Goal: Transaction & Acquisition: Purchase product/service

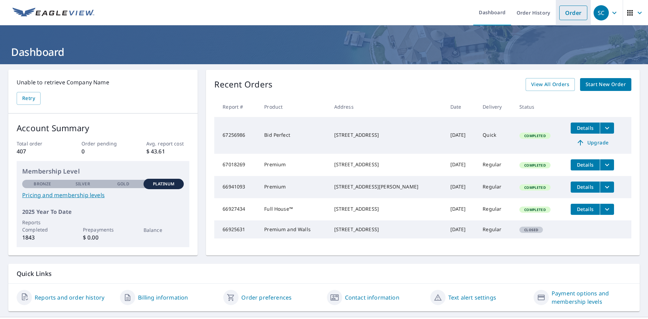
click at [576, 12] on link "Order" at bounding box center [574, 13] width 28 height 15
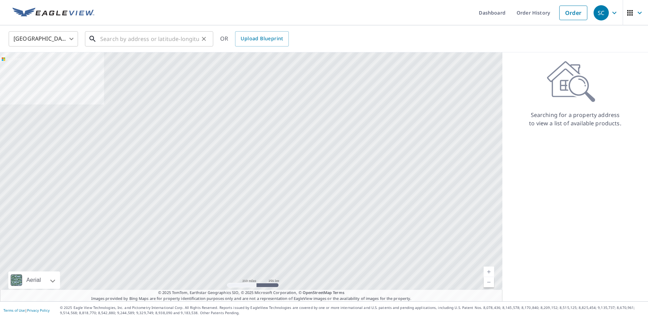
click at [102, 41] on input "text" at bounding box center [149, 38] width 99 height 19
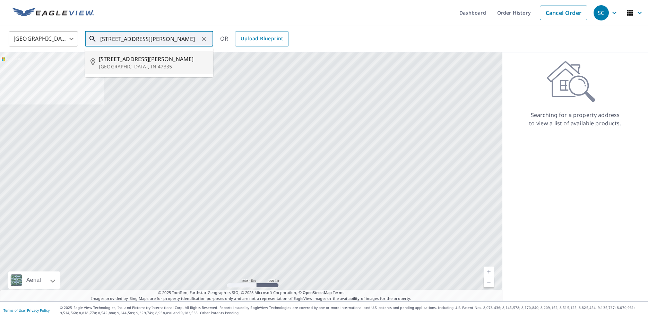
click at [123, 64] on p "[GEOGRAPHIC_DATA], IN 47335" at bounding box center [153, 66] width 109 height 7
type input "[STREET_ADDRESS][PERSON_NAME]"
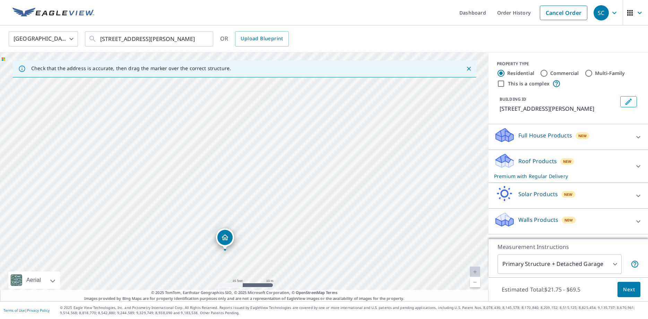
drag, startPoint x: 218, startPoint y: 146, endPoint x: 240, endPoint y: 297, distance: 153.2
click at [241, 302] on div "Dashboard Order History Cancel Order SC [GEOGRAPHIC_DATA] [GEOGRAPHIC_DATA] ​ […" at bounding box center [324, 159] width 648 height 319
drag, startPoint x: 322, startPoint y: 200, endPoint x: 321, endPoint y: 208, distance: 8.0
click at [321, 200] on div "[STREET_ADDRESS][PERSON_NAME]" at bounding box center [244, 176] width 489 height 249
drag, startPoint x: 368, startPoint y: 163, endPoint x: 354, endPoint y: 335, distance: 172.6
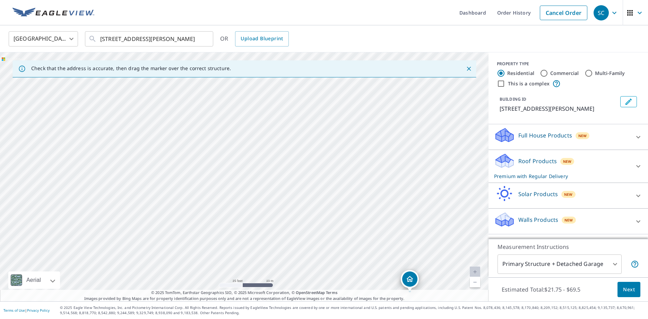
click at [475, 282] on link "Current Level 20, Zoom Out" at bounding box center [475, 282] width 10 height 10
click at [475, 282] on link "Current Level 19, Zoom Out" at bounding box center [475, 282] width 10 height 10
click at [285, 207] on div "[STREET_ADDRESS][PERSON_NAME]" at bounding box center [244, 176] width 489 height 249
click at [469, 66] on icon "Close" at bounding box center [469, 68] width 7 height 7
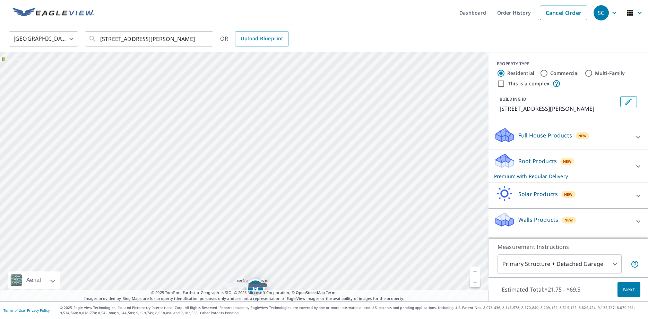
drag, startPoint x: 177, startPoint y: 122, endPoint x: 188, endPoint y: 247, distance: 125.7
click at [188, 247] on div "[STREET_ADDRESS][PERSON_NAME]" at bounding box center [244, 176] width 489 height 249
drag, startPoint x: 215, startPoint y: 222, endPoint x: 218, endPoint y: 177, distance: 45.2
click at [218, 177] on div "[STREET_ADDRESS][PERSON_NAME]" at bounding box center [244, 176] width 489 height 249
drag, startPoint x: 265, startPoint y: 233, endPoint x: 253, endPoint y: 83, distance: 150.6
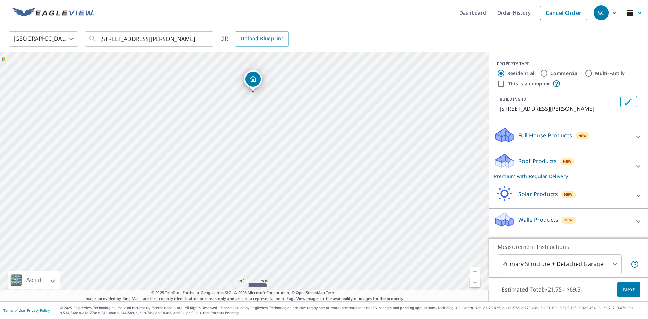
click at [253, 83] on div "[STREET_ADDRESS][PERSON_NAME]" at bounding box center [244, 176] width 489 height 249
drag, startPoint x: 200, startPoint y: 212, endPoint x: 199, endPoint y: 229, distance: 17.1
click at [199, 229] on div "[STREET_ADDRESS][PERSON_NAME]" at bounding box center [244, 176] width 489 height 249
drag, startPoint x: 242, startPoint y: 180, endPoint x: 241, endPoint y: 152, distance: 27.4
click at [241, 152] on div "[STREET_ADDRESS][PERSON_NAME]" at bounding box center [244, 176] width 489 height 249
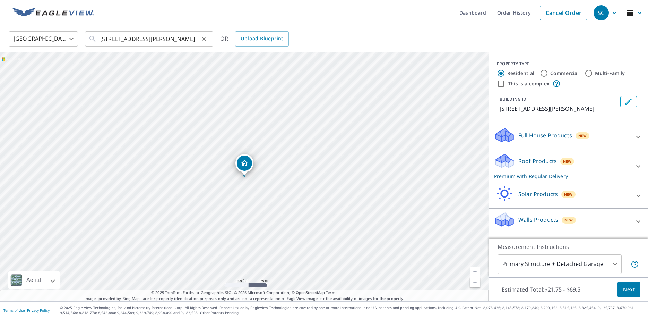
click at [204, 37] on icon "Clear" at bounding box center [203, 38] width 7 height 7
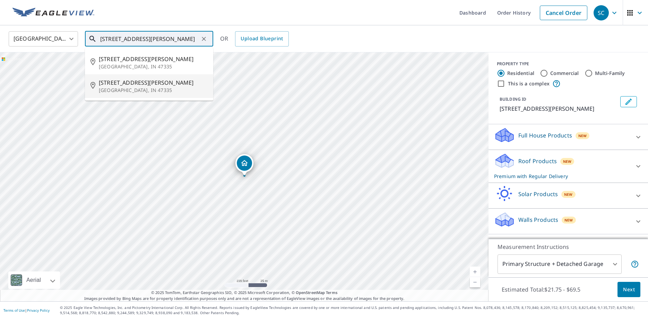
click at [120, 84] on span "[STREET_ADDRESS][PERSON_NAME]" at bounding box center [153, 82] width 109 height 8
type input "[STREET_ADDRESS][PERSON_NAME]"
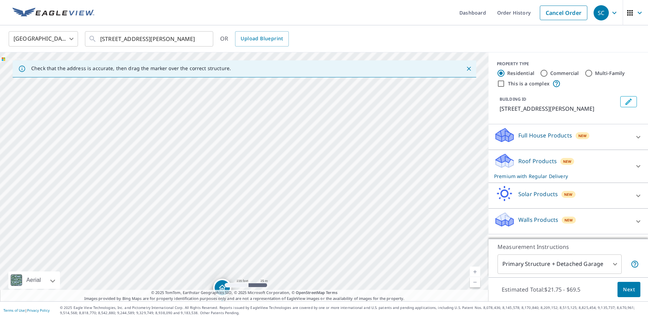
drag, startPoint x: 205, startPoint y: 104, endPoint x: 182, endPoint y: 233, distance: 130.8
click at [182, 234] on div "[STREET_ADDRESS][PERSON_NAME]" at bounding box center [244, 176] width 489 height 249
drag, startPoint x: 220, startPoint y: 288, endPoint x: 208, endPoint y: 111, distance: 177.3
click at [208, 111] on div "[STREET_ADDRESS][PERSON_NAME]" at bounding box center [244, 176] width 489 height 249
click at [205, 38] on icon "Clear" at bounding box center [204, 39] width 4 height 4
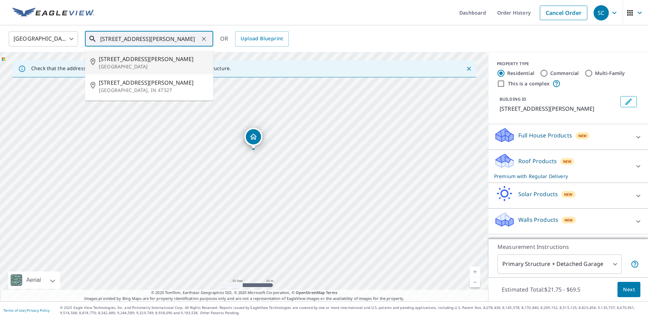
drag, startPoint x: 146, startPoint y: 37, endPoint x: 112, endPoint y: 37, distance: 33.6
click at [112, 37] on input "[STREET_ADDRESS][PERSON_NAME]" at bounding box center [149, 38] width 99 height 19
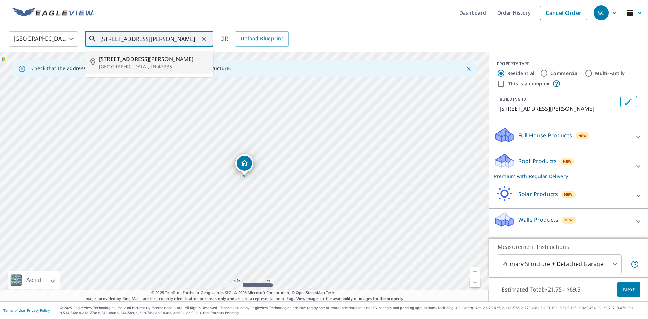
click at [123, 62] on span "[STREET_ADDRESS][PERSON_NAME]" at bounding box center [153, 59] width 109 height 8
type input "[STREET_ADDRESS][PERSON_NAME]"
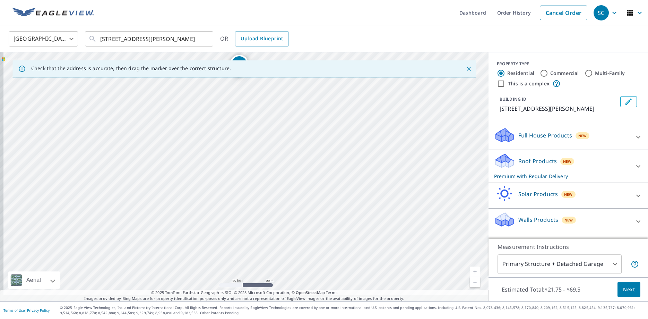
drag, startPoint x: 226, startPoint y: 209, endPoint x: 219, endPoint y: 98, distance: 111.6
click at [219, 98] on div "[STREET_ADDRESS][PERSON_NAME]" at bounding box center [244, 176] width 489 height 249
drag, startPoint x: 219, startPoint y: 238, endPoint x: 224, endPoint y: 175, distance: 63.8
click at [224, 175] on div "[STREET_ADDRESS][PERSON_NAME]" at bounding box center [244, 176] width 489 height 249
click at [203, 39] on icon "Clear" at bounding box center [203, 38] width 7 height 7
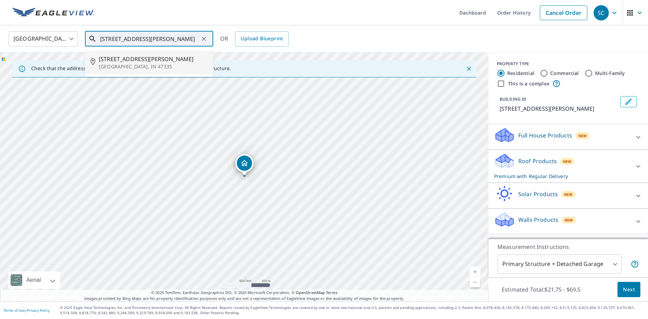
click at [117, 67] on p "[GEOGRAPHIC_DATA], IN 47335" at bounding box center [153, 66] width 109 height 7
type input "[STREET_ADDRESS][PERSON_NAME]"
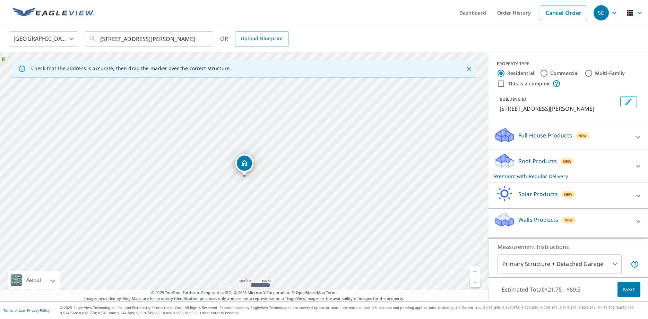
drag, startPoint x: 245, startPoint y: 159, endPoint x: 240, endPoint y: 127, distance: 31.5
drag, startPoint x: 286, startPoint y: 187, endPoint x: 246, endPoint y: 287, distance: 107.2
click at [242, 301] on div "Check that the address is accurate, then drag the marker over the correct struc…" at bounding box center [244, 176] width 489 height 249
click at [203, 39] on icon "Clear" at bounding box center [204, 39] width 4 height 4
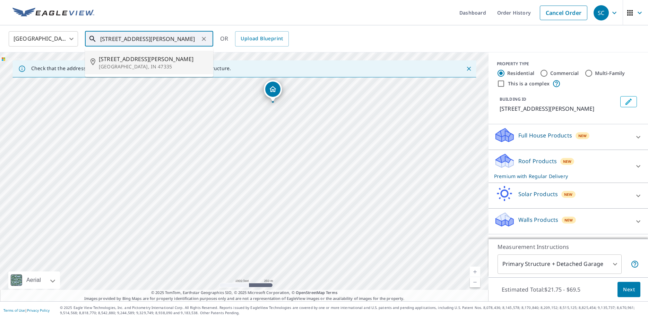
click at [126, 59] on span "[STREET_ADDRESS][PERSON_NAME]" at bounding box center [153, 59] width 109 height 8
type input "[STREET_ADDRESS][PERSON_NAME]"
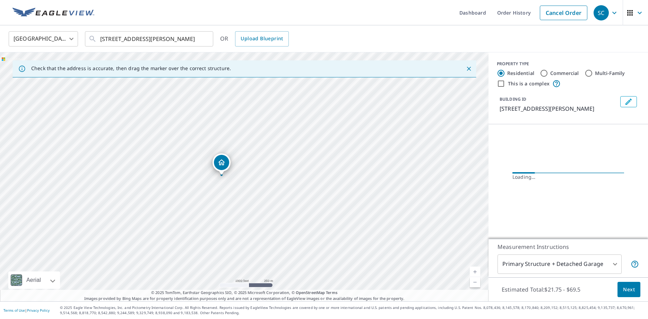
click at [127, 79] on div "[STREET_ADDRESS][PERSON_NAME]" at bounding box center [244, 176] width 489 height 249
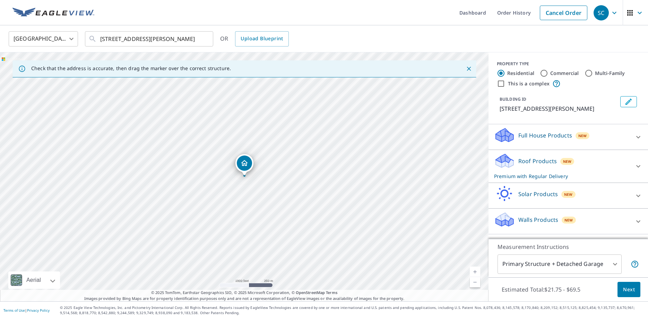
click at [474, 271] on link "Current Level 15, Zoom In" at bounding box center [475, 271] width 10 height 10
drag, startPoint x: 246, startPoint y: 164, endPoint x: 243, endPoint y: 118, distance: 45.5
click at [243, 118] on div "[STREET_ADDRESS][PERSON_NAME]" at bounding box center [244, 176] width 489 height 249
click at [468, 68] on icon "Close" at bounding box center [469, 68] width 7 height 7
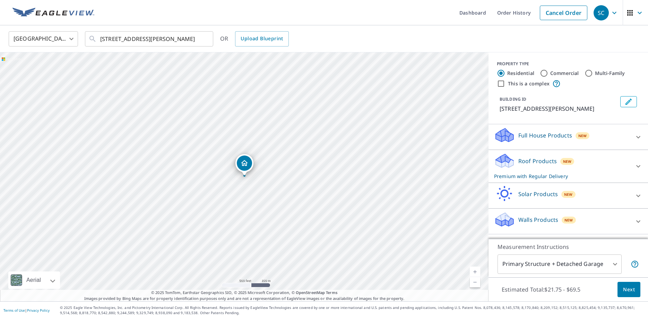
click at [543, 74] on input "Commercial" at bounding box center [544, 73] width 8 height 8
radio input "true"
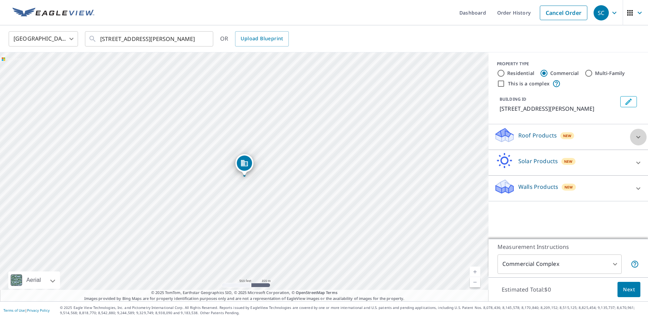
click at [636, 135] on icon at bounding box center [638, 137] width 8 height 8
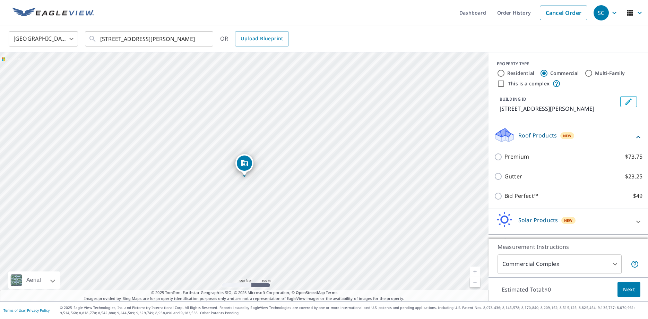
click at [639, 136] on icon at bounding box center [639, 137] width 4 height 2
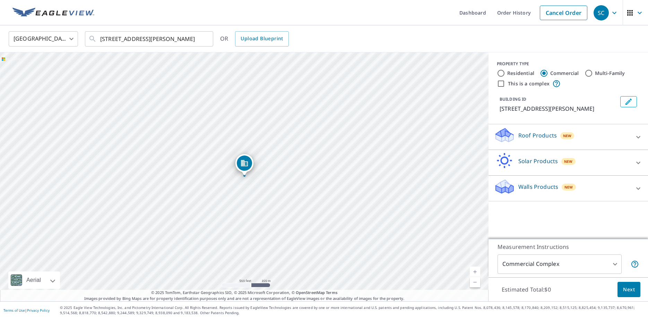
click at [616, 263] on body "SC SC Dashboard Order History Cancel Order SC [GEOGRAPHIC_DATA] [GEOGRAPHIC_DAT…" at bounding box center [324, 159] width 648 height 319
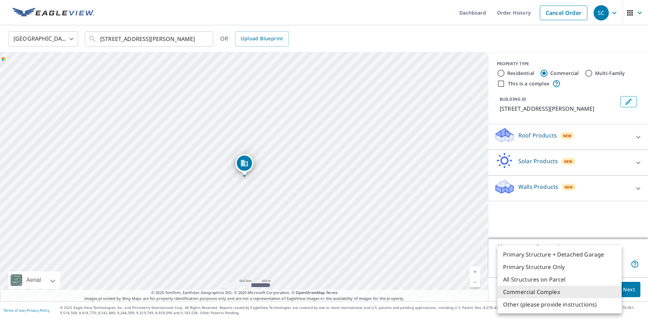
click at [535, 268] on li "Primary Structure Only" at bounding box center [560, 267] width 124 height 12
type input "2"
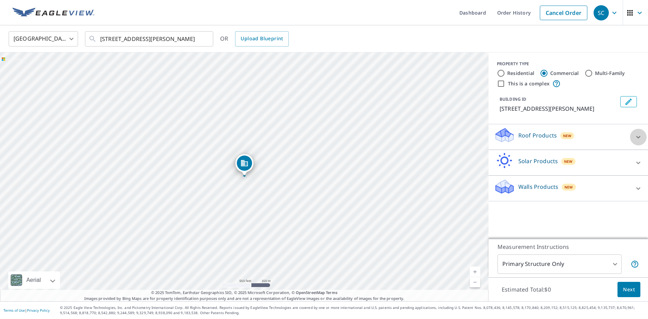
click at [638, 133] on icon at bounding box center [638, 137] width 8 height 8
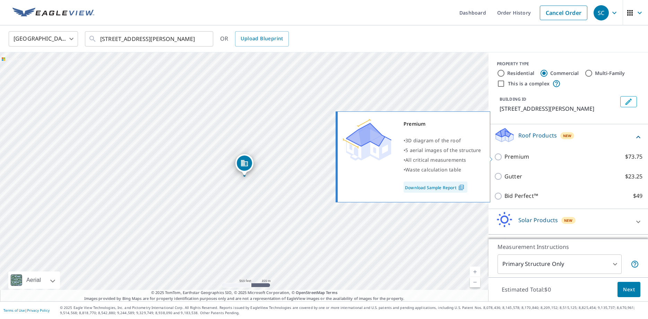
click at [499, 157] on input "Premium $73.75" at bounding box center [499, 157] width 10 height 8
checkbox input "true"
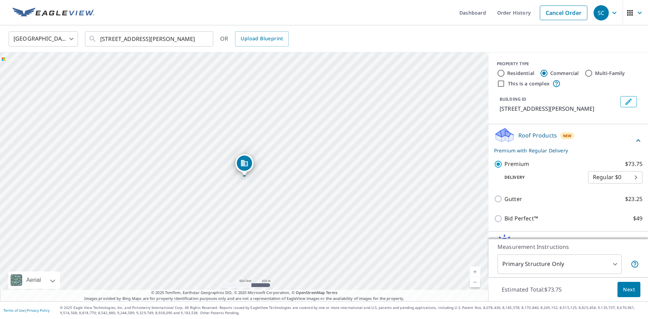
click at [633, 290] on span "Next" at bounding box center [629, 289] width 12 height 9
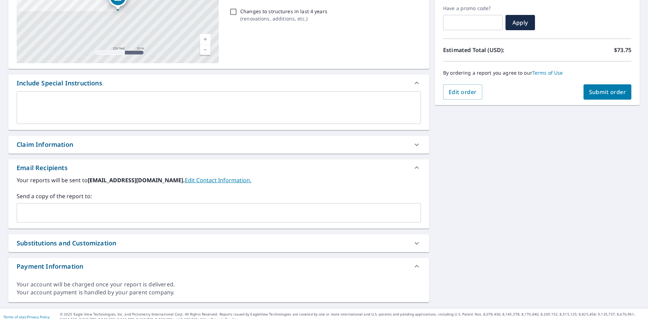
scroll to position [123, 0]
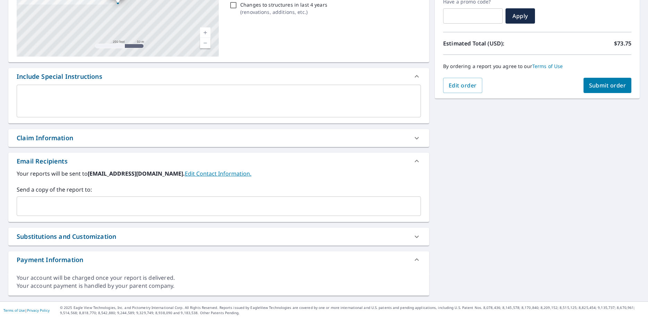
click at [23, 210] on input "text" at bounding box center [214, 205] width 388 height 13
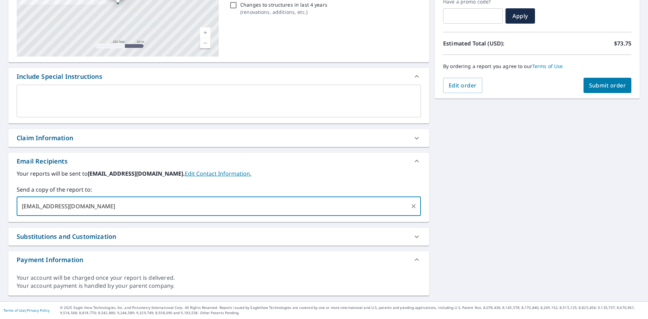
type input "[EMAIL_ADDRESS][DOMAIN_NAME]"
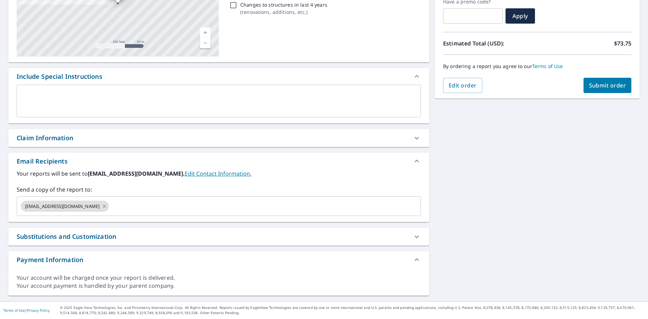
click at [118, 234] on div "Substitutions and Customization" at bounding box center [213, 236] width 392 height 9
checkbox input "true"
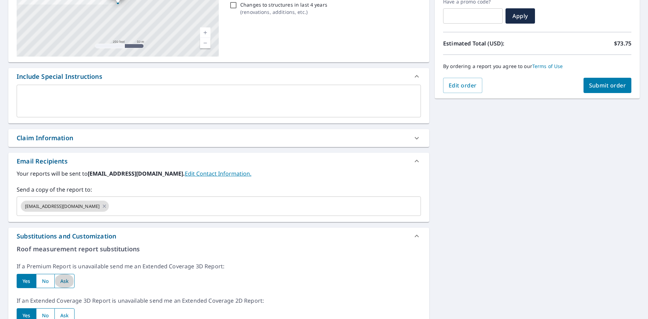
click at [66, 282] on input "radio" at bounding box center [64, 281] width 20 height 14
radio input "true"
checkbox input "true"
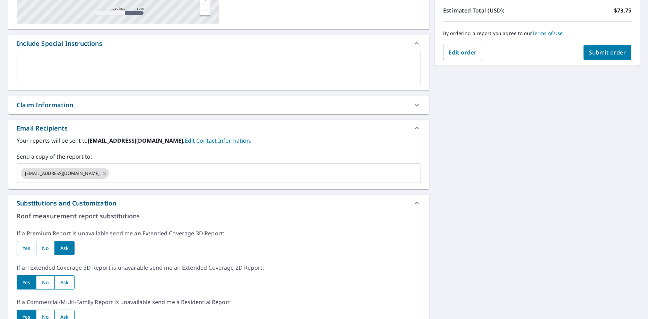
scroll to position [169, 0]
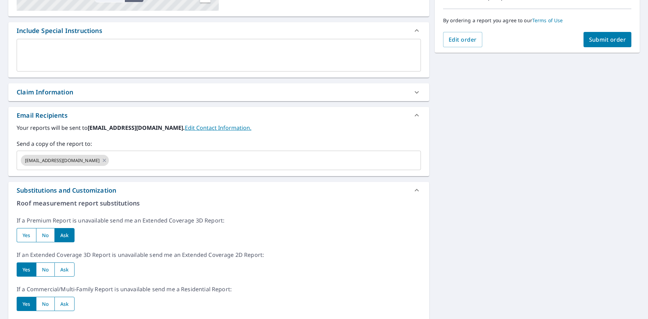
click at [64, 265] on input "radio" at bounding box center [64, 269] width 20 height 14
radio input "true"
checkbox input "true"
click at [63, 304] on input "radio" at bounding box center [64, 304] width 20 height 14
radio input "true"
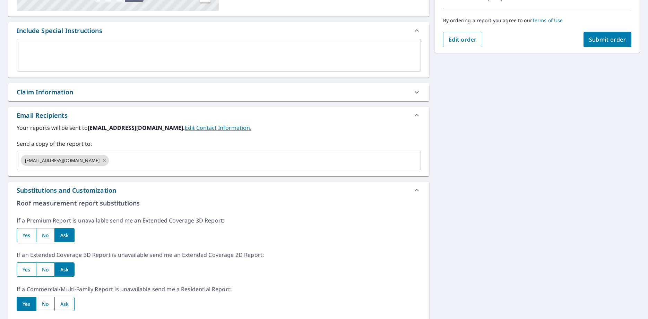
checkbox input "true"
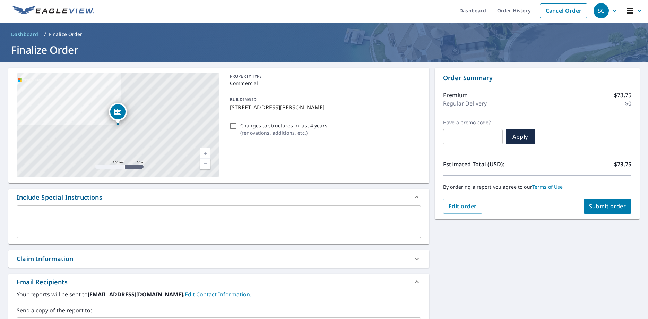
scroll to position [0, 0]
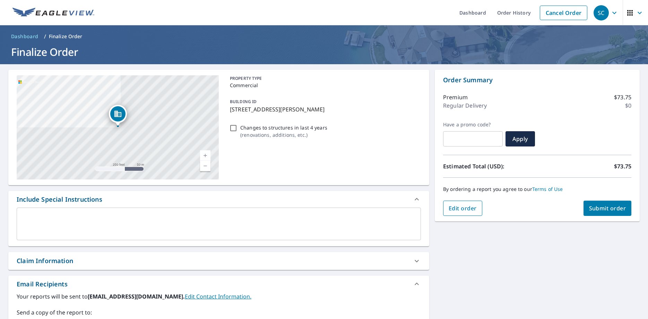
click at [469, 208] on span "Edit order" at bounding box center [463, 208] width 28 height 8
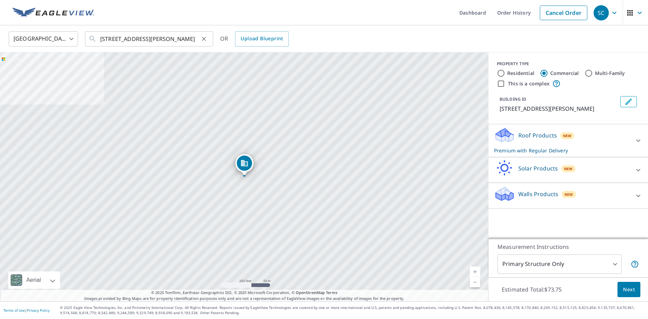
click at [204, 38] on icon "Clear" at bounding box center [203, 38] width 7 height 7
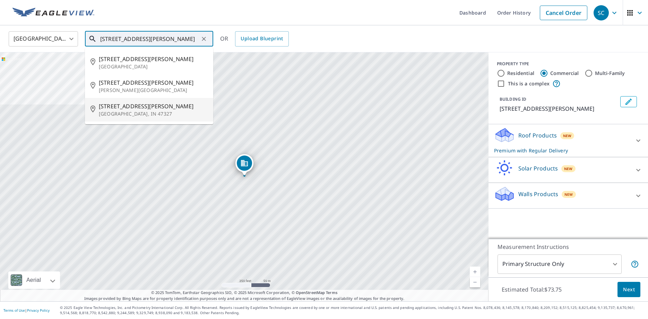
click at [130, 110] on p "[GEOGRAPHIC_DATA], IN 47327" at bounding box center [153, 113] width 109 height 7
type input "[STREET_ADDRESS][PERSON_NAME]"
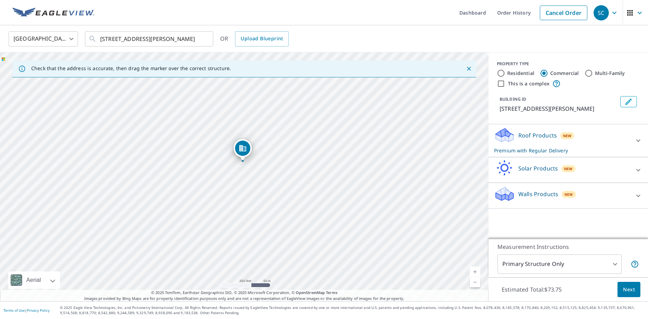
drag, startPoint x: 266, startPoint y: 207, endPoint x: 265, endPoint y: 192, distance: 15.0
click at [265, 192] on div "[STREET_ADDRESS][PERSON_NAME]" at bounding box center [244, 176] width 489 height 249
drag, startPoint x: 245, startPoint y: 128, endPoint x: 253, endPoint y: 196, distance: 68.4
click at [253, 196] on div "[STREET_ADDRESS][PERSON_NAME]" at bounding box center [244, 176] width 489 height 249
drag, startPoint x: 260, startPoint y: 122, endPoint x: 281, endPoint y: 75, distance: 51.1
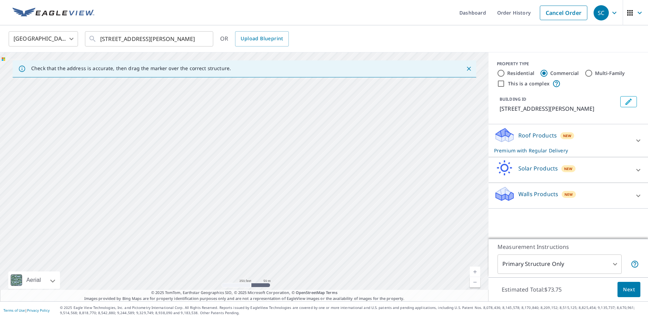
click at [280, 83] on div "[STREET_ADDRESS][PERSON_NAME]" at bounding box center [244, 176] width 489 height 249
drag, startPoint x: 290, startPoint y: 224, endPoint x: 293, endPoint y: 82, distance: 141.9
click at [293, 93] on div "[STREET_ADDRESS][PERSON_NAME]" at bounding box center [244, 176] width 489 height 249
drag, startPoint x: 269, startPoint y: 218, endPoint x: 284, endPoint y: 76, distance: 143.4
click at [284, 76] on div "Check that the address is accurate, then drag the marker over the correct struc…" at bounding box center [244, 176] width 489 height 249
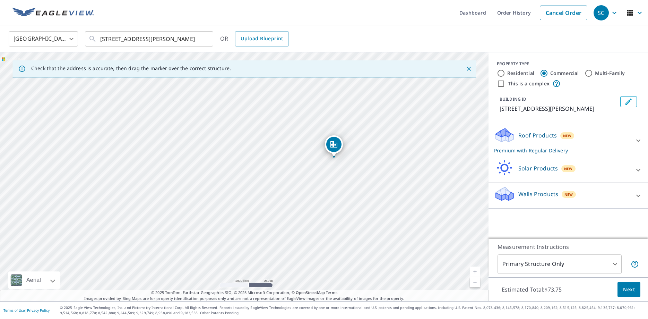
click at [330, 191] on div "[STREET_ADDRESS][PERSON_NAME]" at bounding box center [244, 176] width 489 height 249
click at [205, 38] on icon "Clear" at bounding box center [204, 39] width 4 height 4
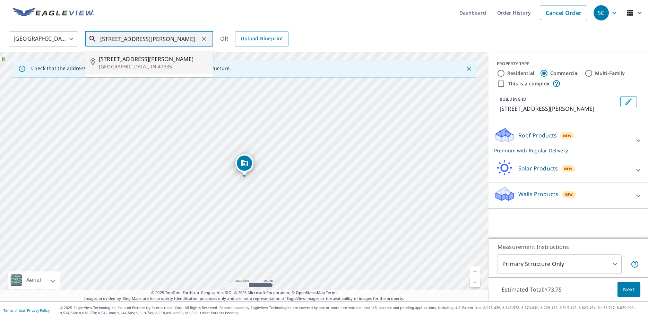
click at [133, 64] on p "[GEOGRAPHIC_DATA], IN 47335" at bounding box center [153, 66] width 109 height 7
type input "[STREET_ADDRESS][PERSON_NAME]"
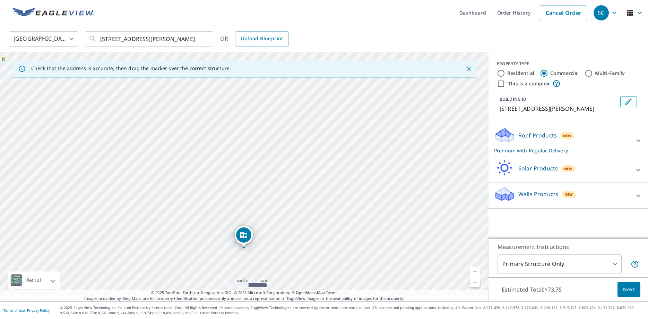
drag, startPoint x: 262, startPoint y: 158, endPoint x: 262, endPoint y: 249, distance: 91.2
click at [262, 249] on div "[STREET_ADDRESS][PERSON_NAME]" at bounding box center [244, 176] width 489 height 249
drag, startPoint x: 238, startPoint y: 201, endPoint x: 220, endPoint y: 274, distance: 74.9
click at [220, 274] on div "[STREET_ADDRESS][PERSON_NAME]" at bounding box center [244, 176] width 489 height 249
drag, startPoint x: 262, startPoint y: 257, endPoint x: 264, endPoint y: 238, distance: 18.9
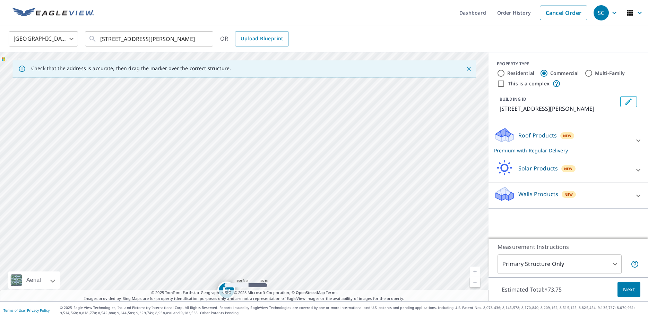
click at [264, 238] on div "[STREET_ADDRESS][PERSON_NAME]" at bounding box center [244, 176] width 489 height 249
drag, startPoint x: 222, startPoint y: 286, endPoint x: 203, endPoint y: 108, distance: 179.3
click at [203, 108] on div "[STREET_ADDRESS][PERSON_NAME]" at bounding box center [244, 176] width 489 height 249
click at [469, 67] on icon "Close" at bounding box center [469, 68] width 7 height 7
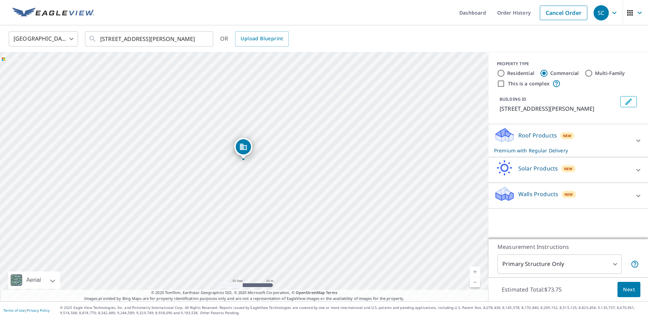
drag, startPoint x: 265, startPoint y: 198, endPoint x: 446, endPoint y: 199, distance: 181.1
click at [446, 199] on div "[STREET_ADDRESS][PERSON_NAME]" at bounding box center [244, 176] width 489 height 249
click at [640, 137] on icon at bounding box center [638, 140] width 8 height 8
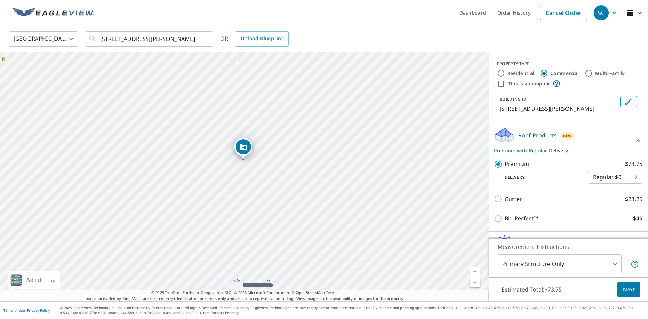
click at [631, 291] on span "Next" at bounding box center [629, 289] width 12 height 9
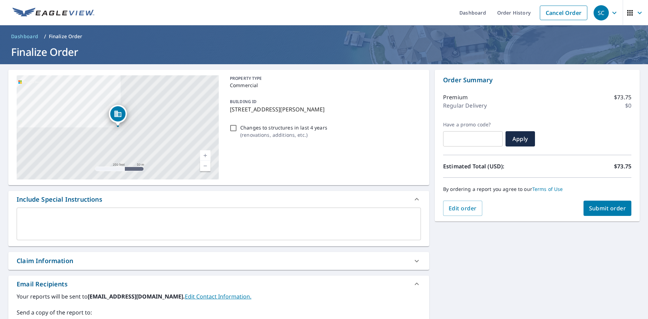
click at [51, 261] on div "Claim Information" at bounding box center [45, 260] width 57 height 9
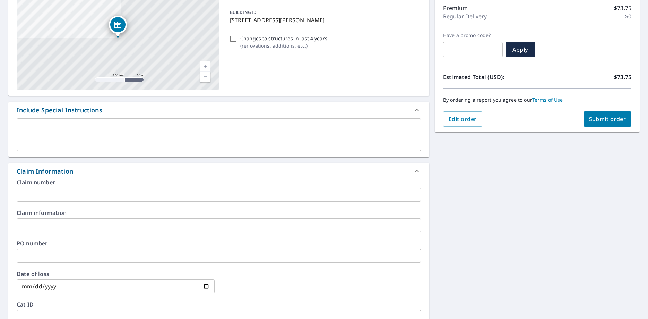
scroll to position [92, 0]
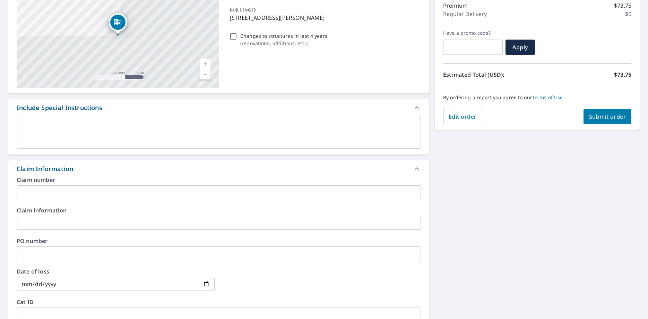
click at [60, 167] on div "Claim Information" at bounding box center [45, 168] width 57 height 9
checkbox input "true"
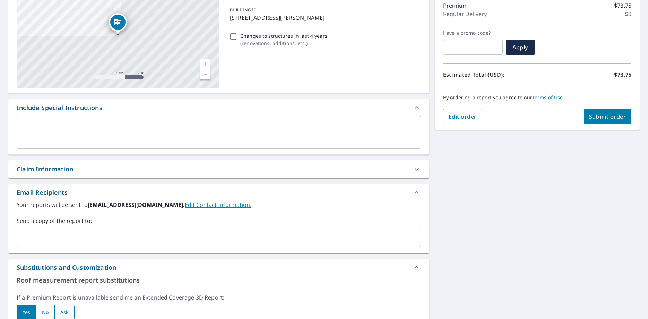
click at [21, 237] on input "text" at bounding box center [214, 237] width 388 height 13
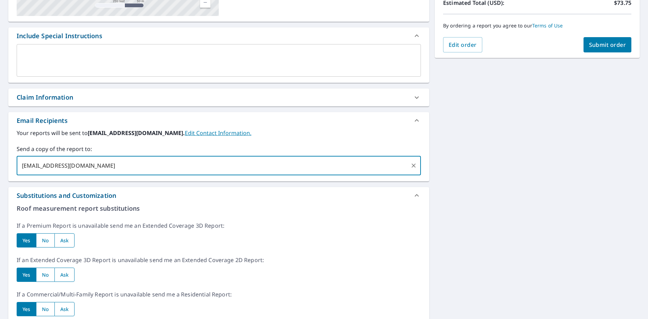
scroll to position [183, 0]
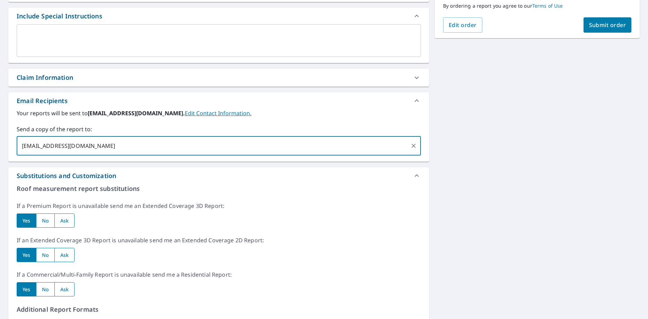
type input "[EMAIL_ADDRESS][DOMAIN_NAME]"
checkbox input "true"
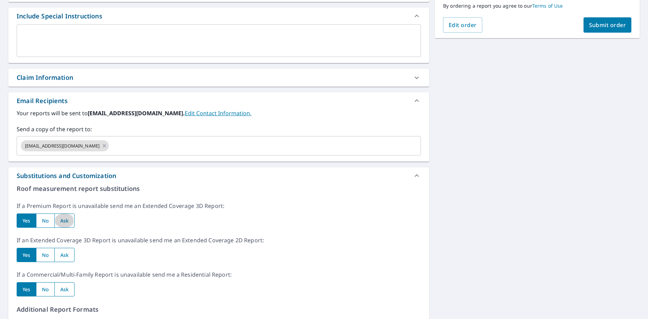
click at [61, 221] on input "radio" at bounding box center [64, 220] width 20 height 14
radio input "true"
checkbox input "true"
click at [70, 254] on input "radio" at bounding box center [64, 255] width 20 height 14
radio input "true"
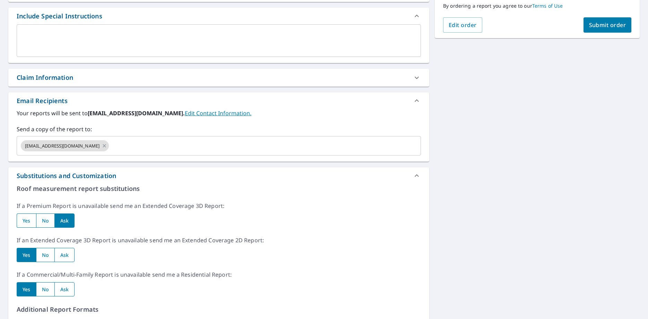
checkbox input "true"
click at [67, 289] on input "radio" at bounding box center [64, 289] width 20 height 14
radio input "true"
checkbox input "true"
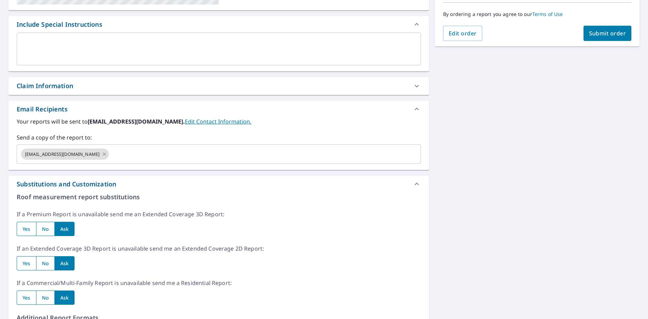
scroll to position [137, 0]
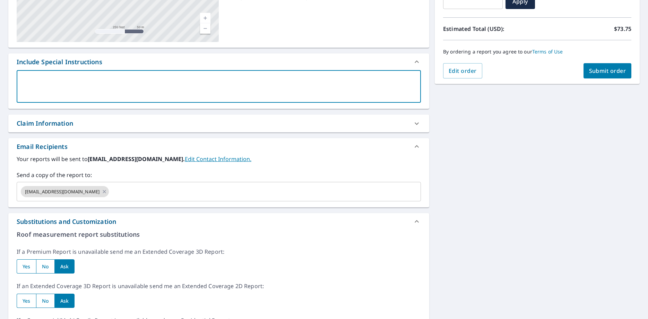
click at [26, 77] on textarea at bounding box center [219, 87] width 395 height 20
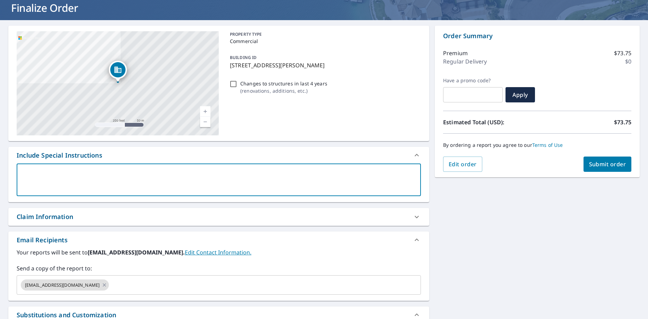
scroll to position [0, 0]
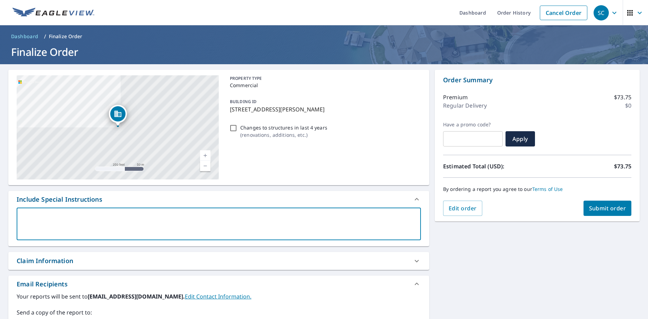
type textarea "T"
type textarea "x"
checkbox input "true"
type textarea "Th"
type textarea "x"
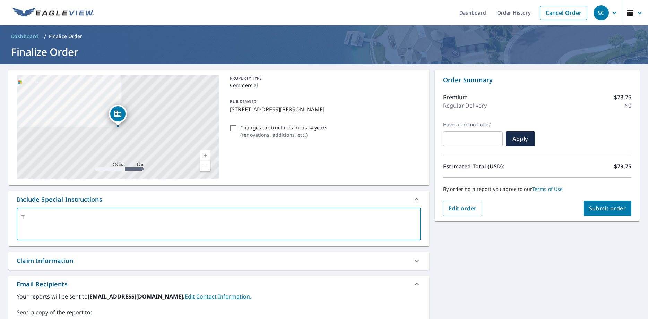
checkbox input "true"
type textarea "Thi"
type textarea "x"
checkbox input "true"
type textarea "This"
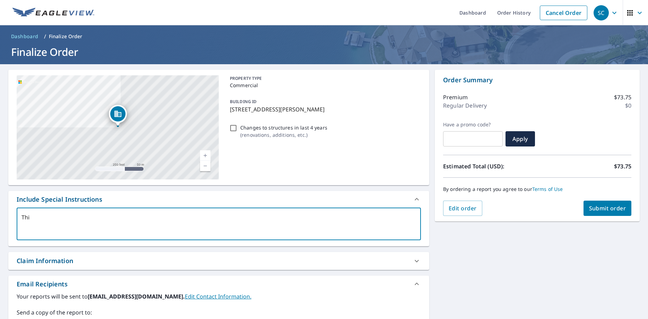
type textarea "x"
checkbox input "true"
type textarea "This"
type textarea "x"
checkbox input "true"
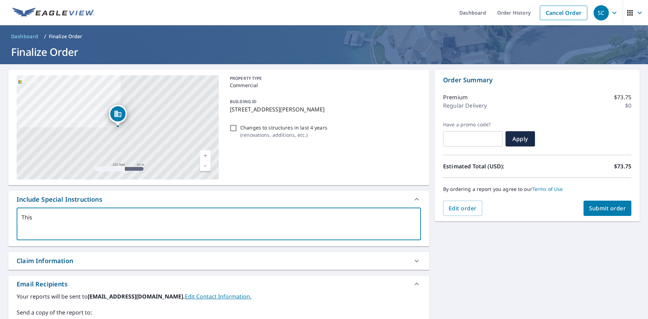
type textarea "This"
type textarea "x"
checkbox input "true"
type textarea "Thi"
type textarea "x"
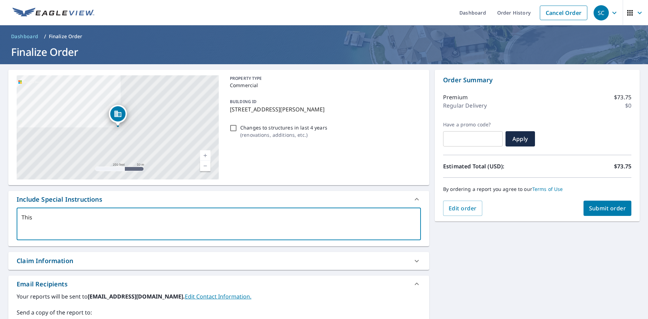
checkbox input "true"
type textarea "Th"
type textarea "x"
checkbox input "true"
type textarea "The"
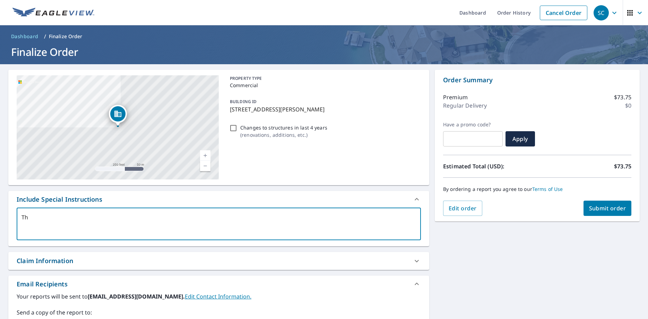
type textarea "x"
checkbox input "true"
type textarea "The"
type textarea "x"
checkbox input "true"
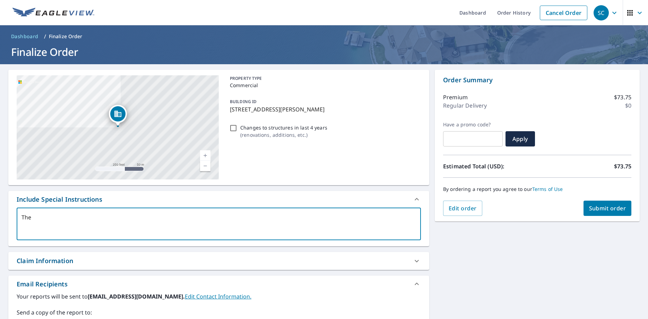
type textarea "The p"
type textarea "x"
checkbox input "true"
type textarea "The pa"
type textarea "x"
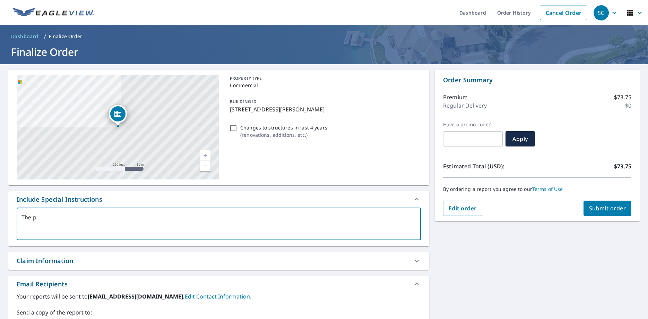
checkbox input "true"
type textarea "The par"
type textarea "x"
checkbox input "true"
type textarea "The parc"
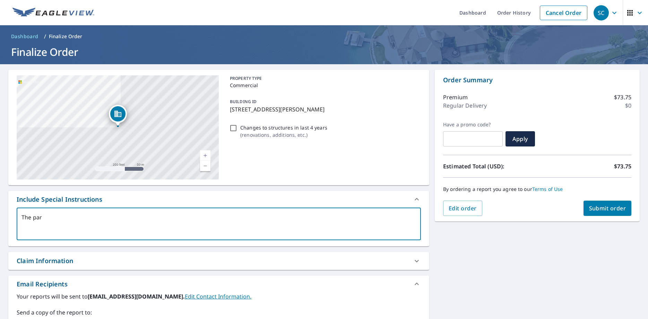
type textarea "x"
checkbox input "true"
type textarea "The parce"
type textarea "x"
checkbox input "true"
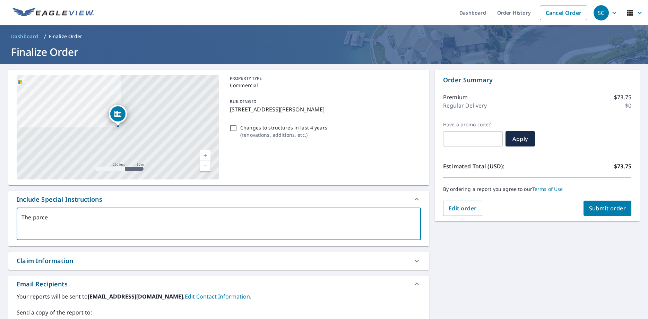
type textarea "The parcel"
type textarea "x"
checkbox input "true"
type textarea "The parcel"
type textarea "x"
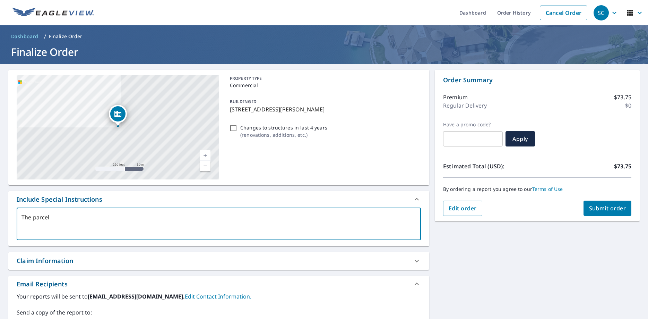
checkbox input "true"
type textarea "The parcel a"
type textarea "x"
checkbox input "true"
type textarea "The parcel ad"
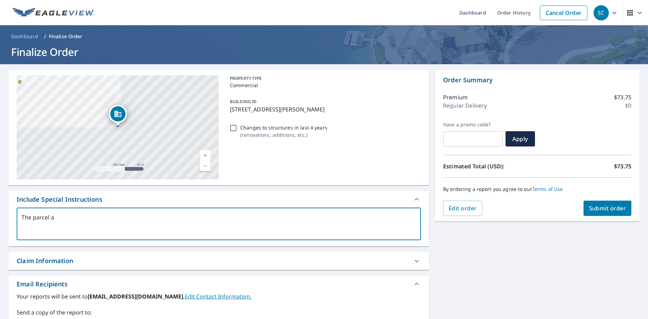
type textarea "x"
checkbox input "true"
type textarea "The parcel add"
type textarea "x"
checkbox input "true"
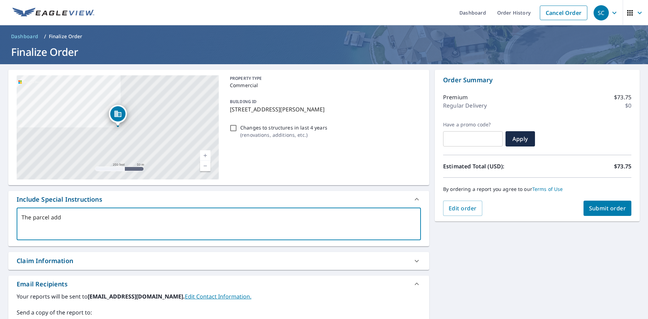
type textarea "The parcel addr"
type textarea "x"
checkbox input "true"
type textarea "The parcel addre"
type textarea "x"
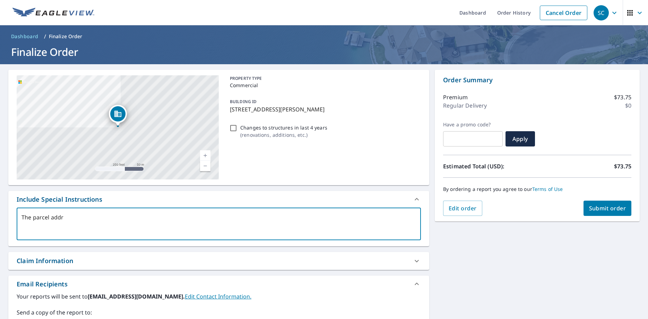
checkbox input "true"
type textarea "The parcel addres"
type textarea "x"
checkbox input "true"
type textarea "The parcel address"
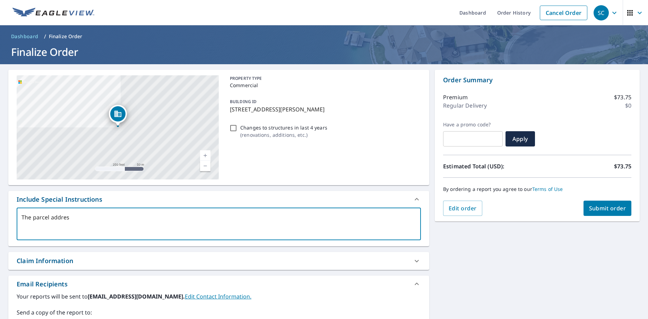
type textarea "x"
checkbox input "true"
type textarea "The parcel address"
type textarea "x"
checkbox input "true"
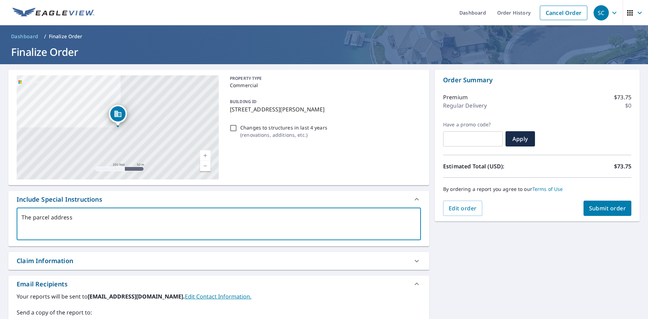
type textarea "The parcel address f"
type textarea "x"
checkbox input "true"
type textarea "The parcel address fo"
type textarea "x"
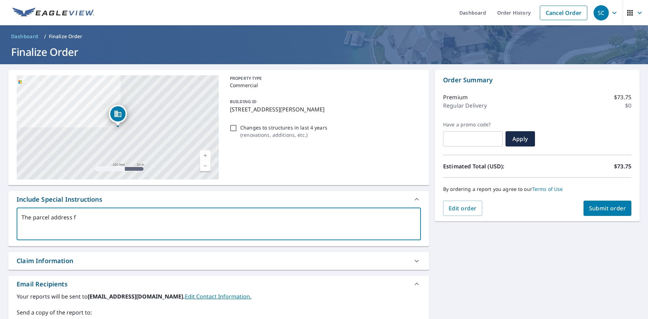
checkbox input "true"
type textarea "The parcel address for"
type textarea "x"
checkbox input "true"
type textarea "The parcel address for"
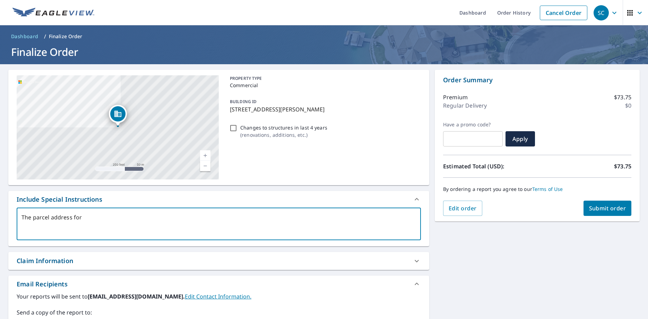
type textarea "x"
checkbox input "true"
type textarea "The parcel address for t"
type textarea "x"
checkbox input "true"
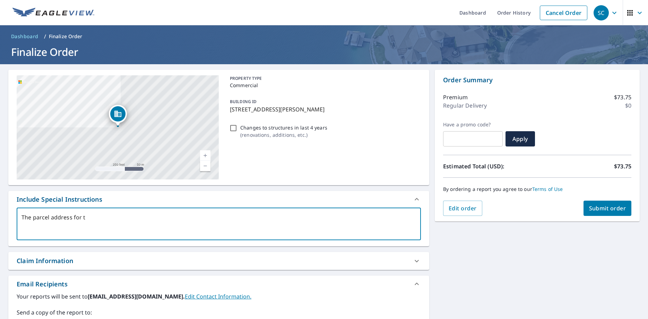
type textarea "The parcel address for th"
type textarea "x"
checkbox input "true"
type textarea "The parcel address for thi"
type textarea "x"
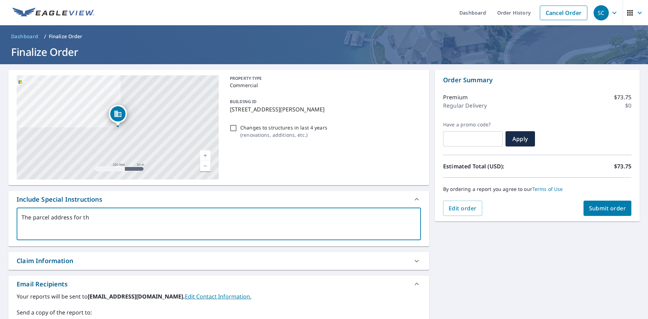
checkbox input "true"
type textarea "The parcel address for this"
type textarea "x"
checkbox input "true"
type textarea "The parcel address for this"
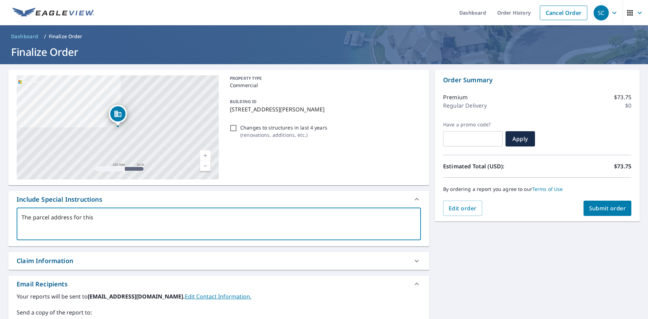
type textarea "x"
checkbox input "true"
type textarea "The parcel address for this l"
type textarea "x"
checkbox input "true"
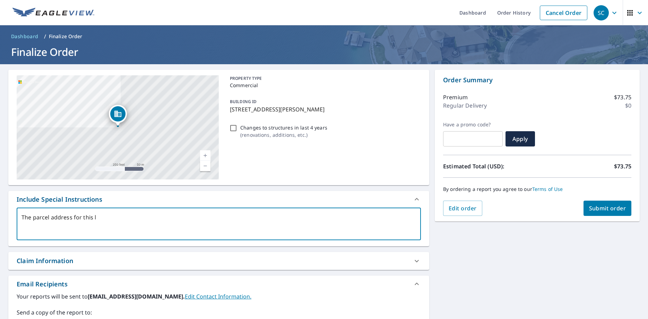
type textarea "The parcel address for this lo"
type textarea "x"
checkbox input "true"
type textarea "The parcel address for this loc"
type textarea "x"
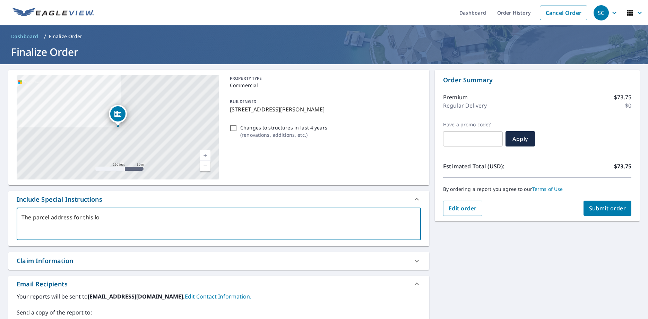
checkbox input "true"
type textarea "The parcel address for this loca"
type textarea "x"
checkbox input "true"
type textarea "The parcel address for this locat"
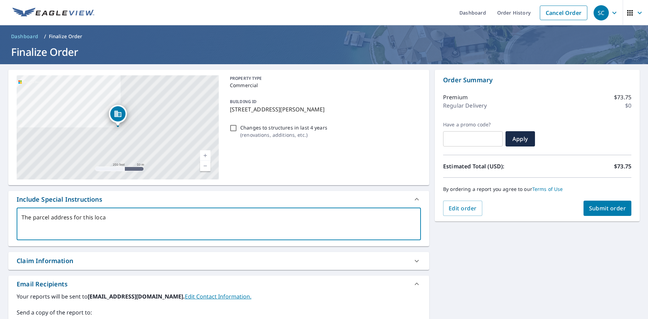
type textarea "x"
checkbox input "true"
type textarea "The parcel address for this locati"
type textarea "x"
checkbox input "true"
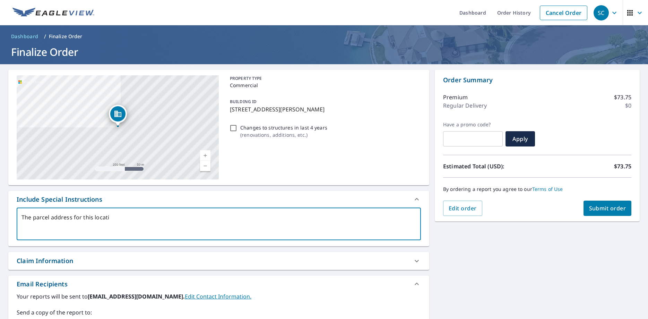
type textarea "The parcel address for this locatio"
type textarea "x"
checkbox input "true"
type textarea "The parcel address for this location"
type textarea "x"
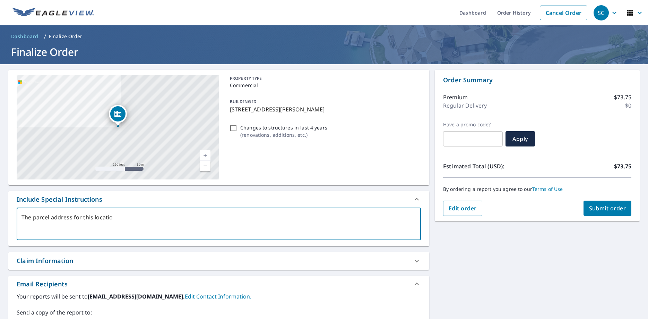
checkbox input "true"
type textarea "The parcel address for this location"
type textarea "x"
checkbox input "true"
type textarea "The parcel address for this location"
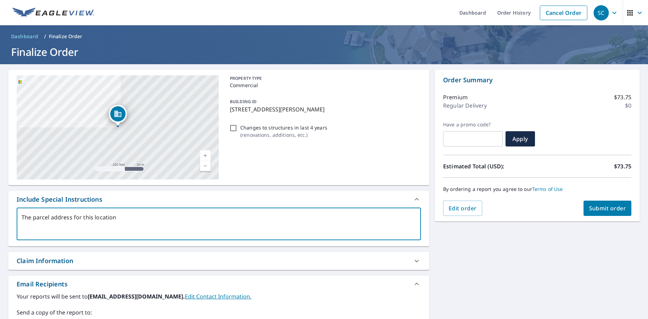
type textarea "x"
type textarea "The parcel address for this location i"
type textarea "x"
checkbox input "true"
type textarea "The parcel address for this location is"
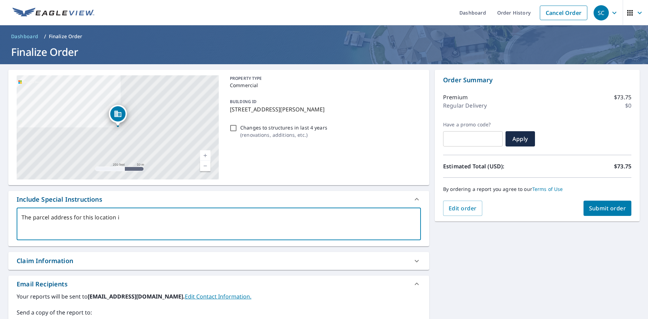
type textarea "x"
checkbox input "true"
type textarea "The parcel address for this location is"
type textarea "x"
checkbox input "true"
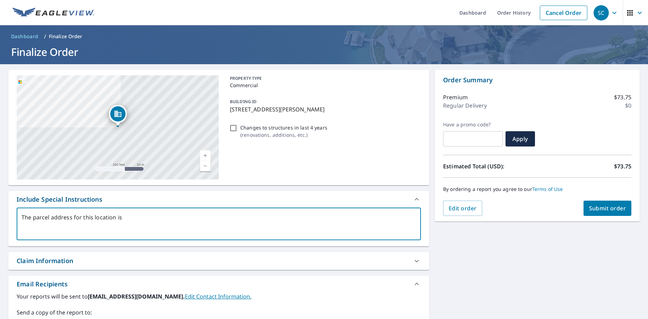
type textarea "The parcel address for this location is 1"
type textarea "x"
checkbox input "true"
type textarea "The parcel address for this location is 14"
type textarea "x"
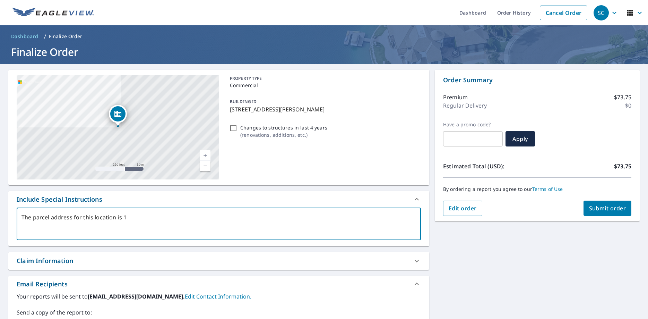
checkbox input "true"
type textarea "The parcel address for this location is 148"
type textarea "x"
checkbox input "true"
type textarea "The parcel address for this location is 148."
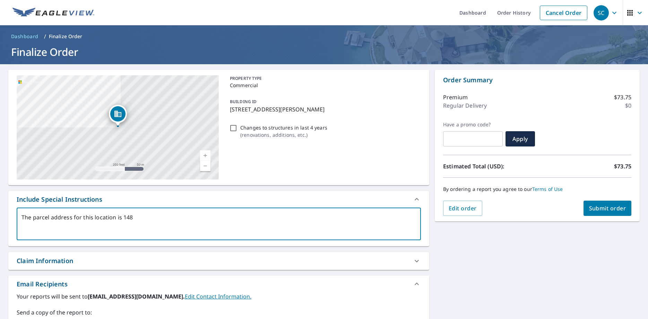
type textarea "x"
checkbox input "true"
type textarea "The parcel address for this location is 148."
type textarea "x"
checkbox input "true"
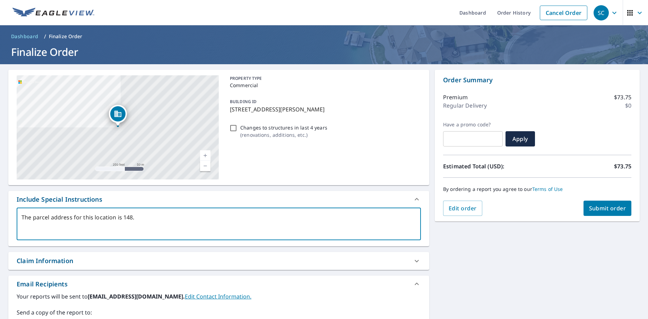
type textarea "The parcel address for this location is 148."
type textarea "x"
checkbox input "true"
type textarea "The parcel address for this location is 148"
type textarea "x"
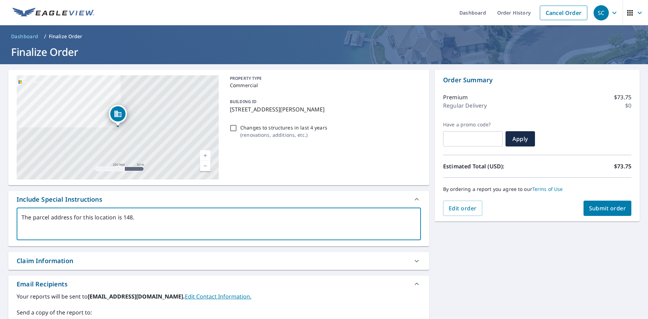
checkbox input "true"
type textarea "The parcel address for this location is 148"
type textarea "x"
checkbox input "true"
type textarea "The parcel address for this location is [STREET_ADDRESS]"
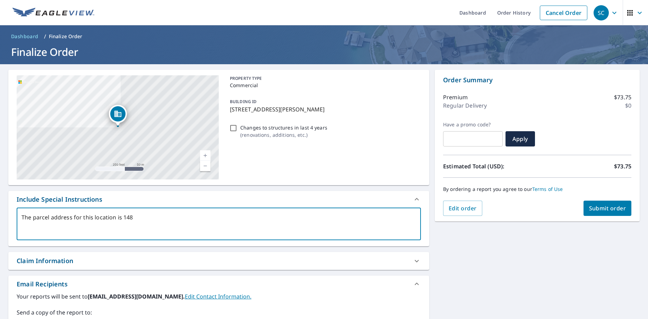
type textarea "x"
checkbox input "true"
type textarea "The parcel address for this location is [STREET_ADDRESS]"
type textarea "x"
checkbox input "true"
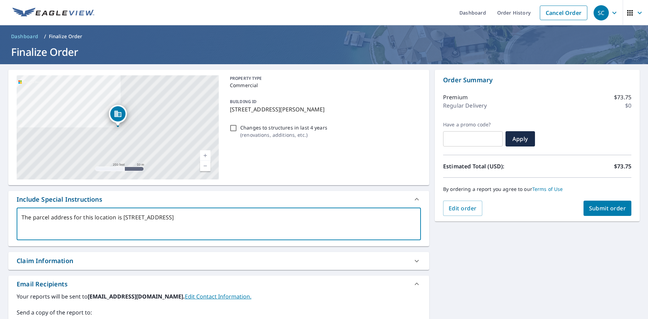
type textarea "The parcel address for this location is 148 S M"
click at [613, 207] on span "Submit order" at bounding box center [607, 208] width 37 height 8
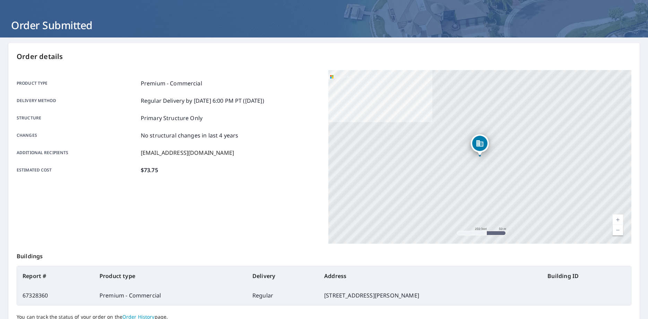
scroll to position [89, 0]
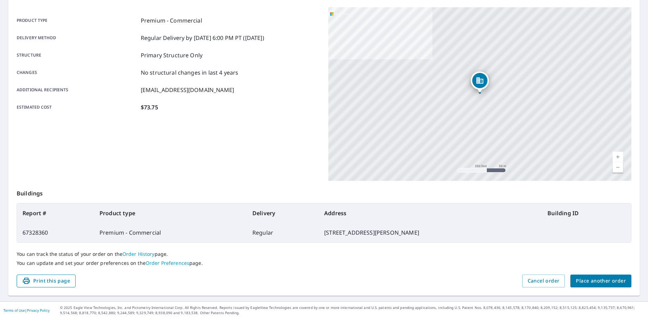
click at [49, 281] on span "Print this page" at bounding box center [46, 280] width 48 height 9
